Goal: Task Accomplishment & Management: Complete application form

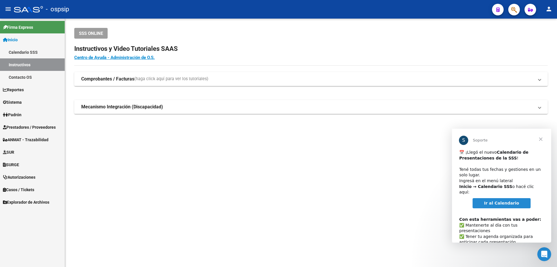
click at [539, 140] on span "Cerrar" at bounding box center [541, 139] width 21 height 21
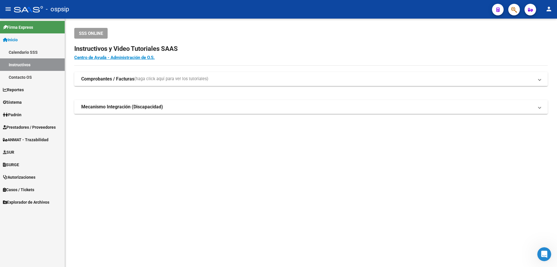
click at [31, 174] on span "Autorizaciones" at bounding box center [19, 177] width 33 height 6
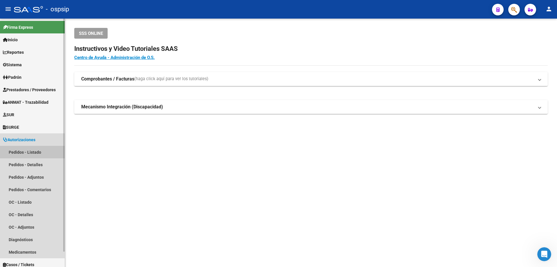
click at [31, 152] on link "Pedidos - Listado" at bounding box center [32, 152] width 65 height 12
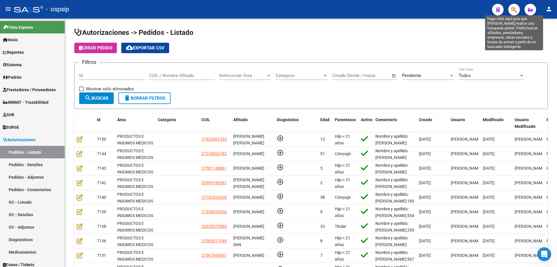
click at [515, 10] on icon "button" at bounding box center [514, 9] width 6 height 7
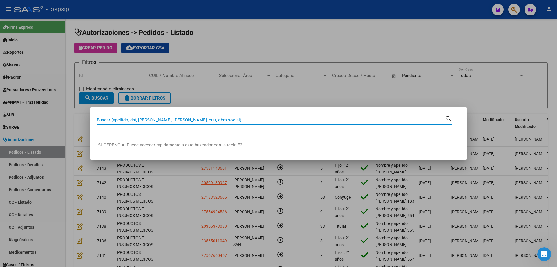
click at [274, 121] on input "Buscar (apellido, dni, [PERSON_NAME], [PERSON_NAME], cuit, obra social)" at bounding box center [271, 119] width 348 height 5
type input "35537308"
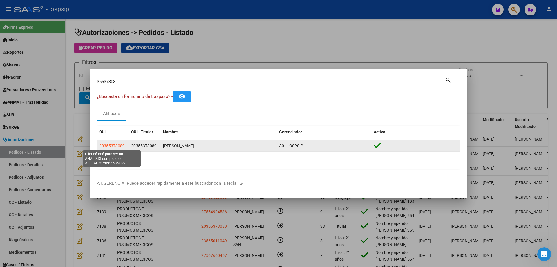
click at [116, 144] on span "20355373089" at bounding box center [112, 145] width 26 height 5
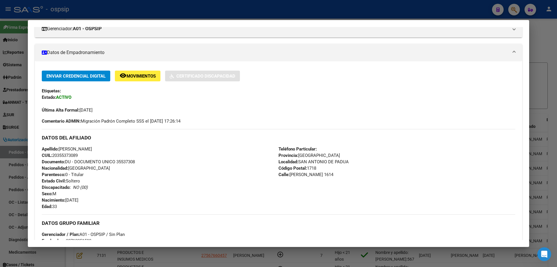
scroll to position [98, 0]
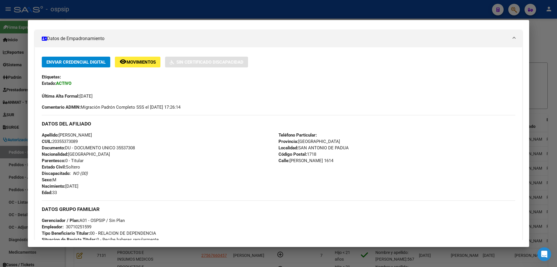
drag, startPoint x: 82, startPoint y: 141, endPoint x: 54, endPoint y: 141, distance: 27.9
click at [54, 141] on div "Apellido: [PERSON_NAME]: 20355373089 Documento: DU - DOCUMENTO UNICO 35537308 N…" at bounding box center [160, 164] width 237 height 64
copy span "20355373089"
click at [339, 7] on div at bounding box center [278, 133] width 557 height 267
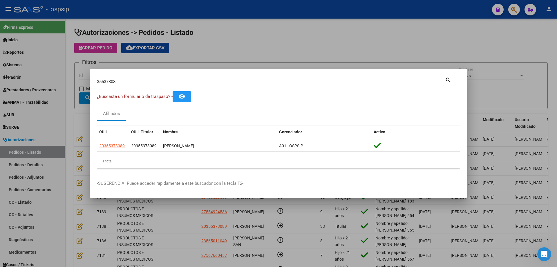
click at [305, 31] on div at bounding box center [278, 133] width 557 height 267
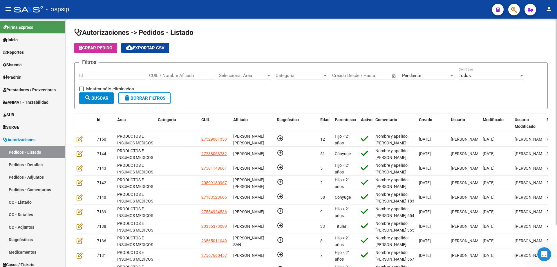
click at [178, 74] on input "CUIL / Nombre Afiliado" at bounding box center [182, 75] width 66 height 5
paste input "20355373089"
type input "20355373089"
click at [100, 98] on span "search Buscar" at bounding box center [96, 97] width 24 height 5
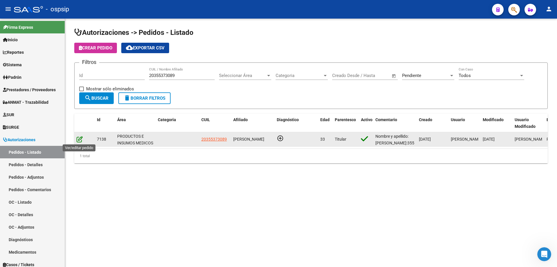
click at [79, 141] on icon at bounding box center [80, 139] width 6 height 6
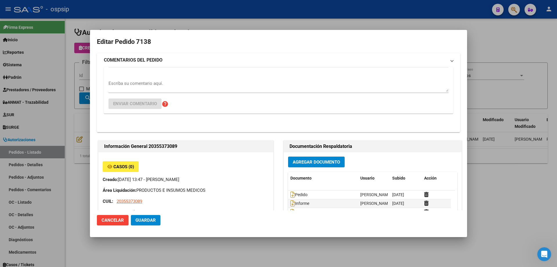
type input "[GEOGRAPHIC_DATA], [GEOGRAPHIC_DATA][PERSON_NAME], [PERSON_NAME] 1614"
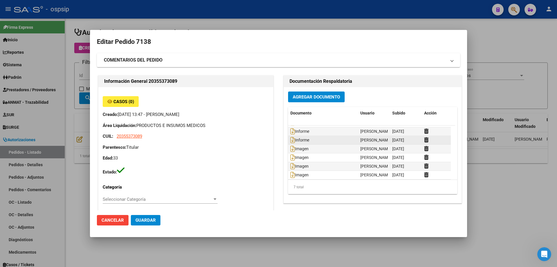
scroll to position [9, 0]
